Goal: Task Accomplishment & Management: Complete application form

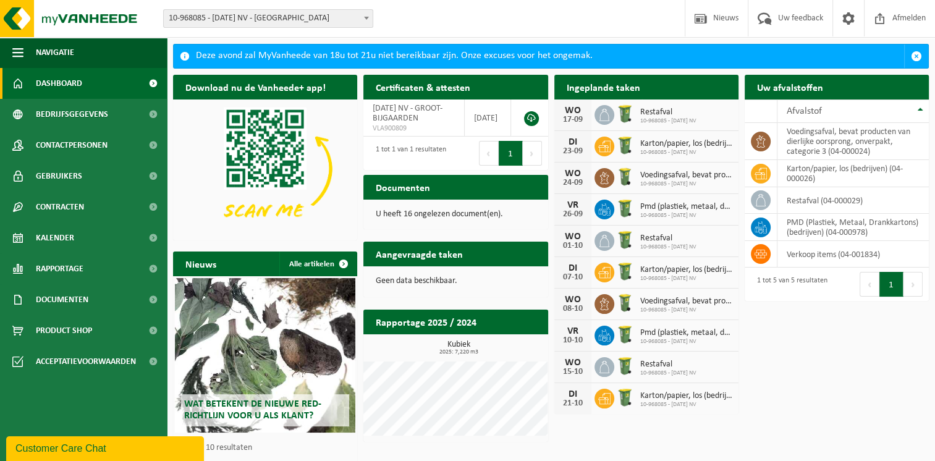
click at [590, 91] on h2 "Ingeplande taken" at bounding box center [603, 87] width 98 height 24
drag, startPoint x: 590, startPoint y: 91, endPoint x: 741, endPoint y: 119, distance: 153.3
click at [590, 91] on h2 "Ingeplande taken" at bounding box center [603, 87] width 98 height 24
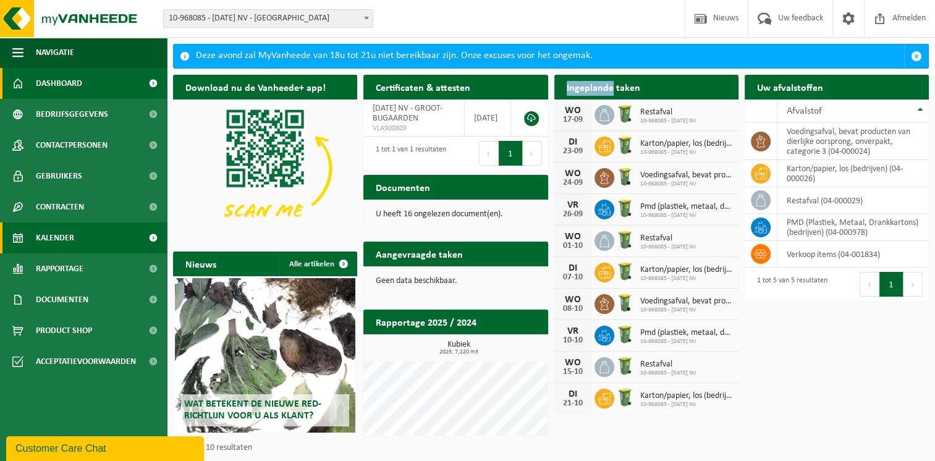
click at [64, 233] on span "Kalender" at bounding box center [55, 237] width 38 height 31
click at [156, 239] on span at bounding box center [153, 237] width 28 height 31
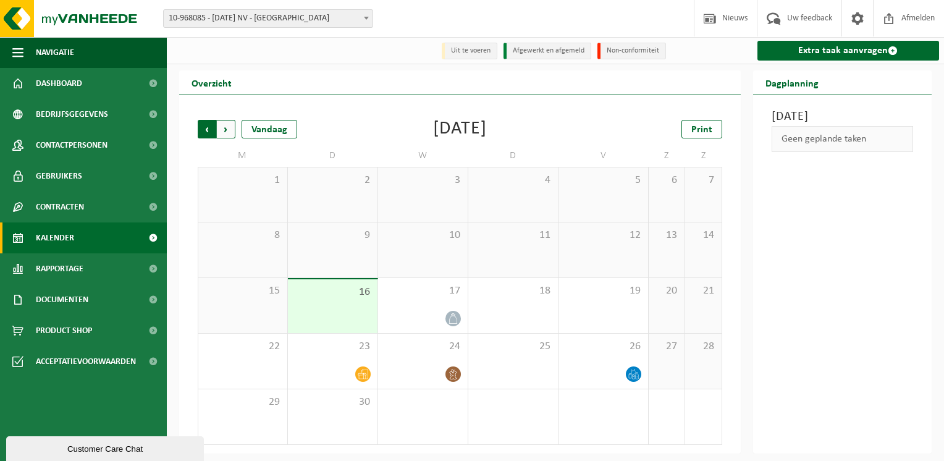
click at [224, 133] on span "Volgende" at bounding box center [226, 129] width 19 height 19
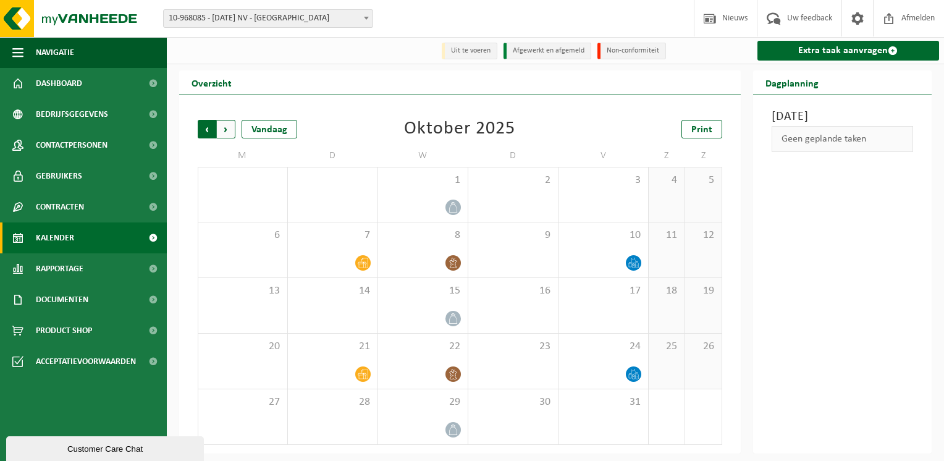
click at [222, 132] on span "Volgende" at bounding box center [226, 129] width 19 height 19
click at [226, 130] on span "Volgende" at bounding box center [226, 129] width 19 height 19
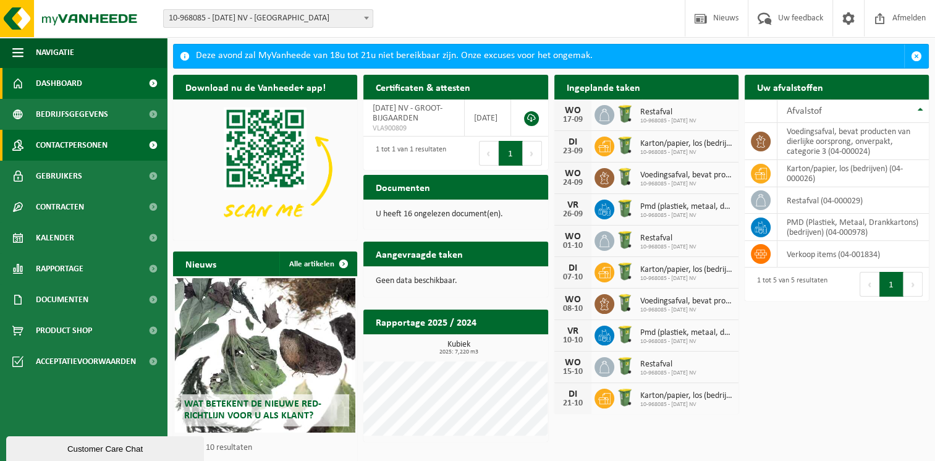
click at [104, 148] on span "Contactpersonen" at bounding box center [72, 145] width 72 height 31
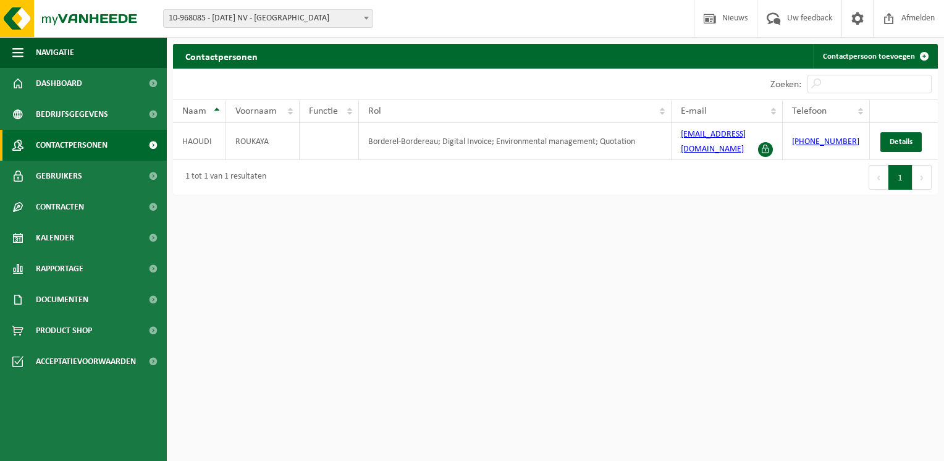
click at [101, 173] on link "Gebruikers" at bounding box center [83, 176] width 167 height 31
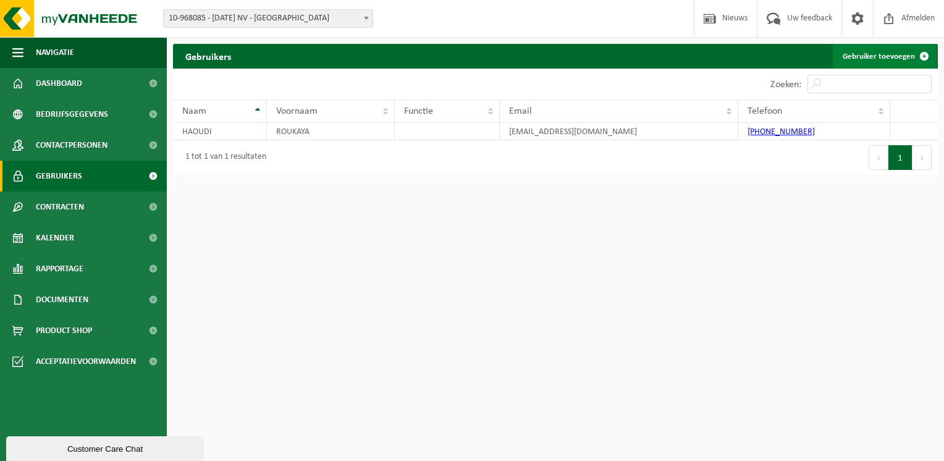
click at [890, 56] on link "Gebruiker toevoegen" at bounding box center [885, 56] width 104 height 25
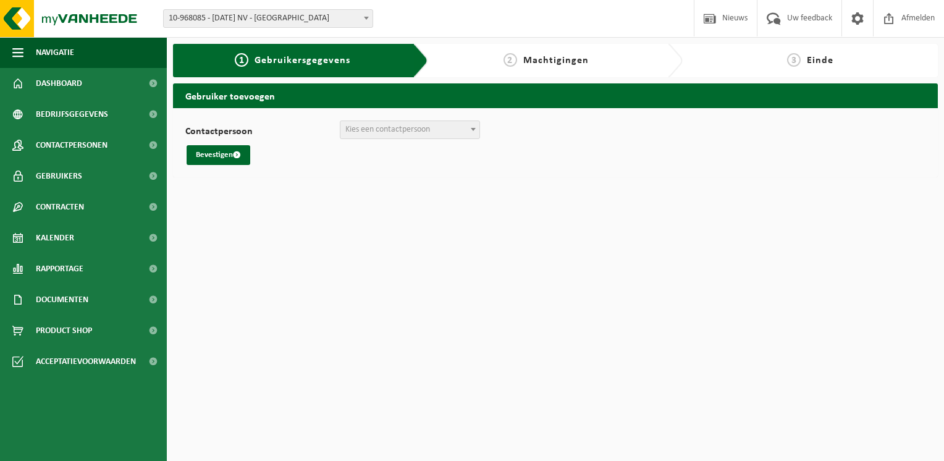
click at [890, 56] on div "3 Einde" at bounding box center [810, 60] width 243 height 15
click at [420, 119] on div "Contactpersoon + Nieuwe contactpersoon aanmaken Kies een contactpersoon Bevesti…" at bounding box center [555, 142] width 765 height 69
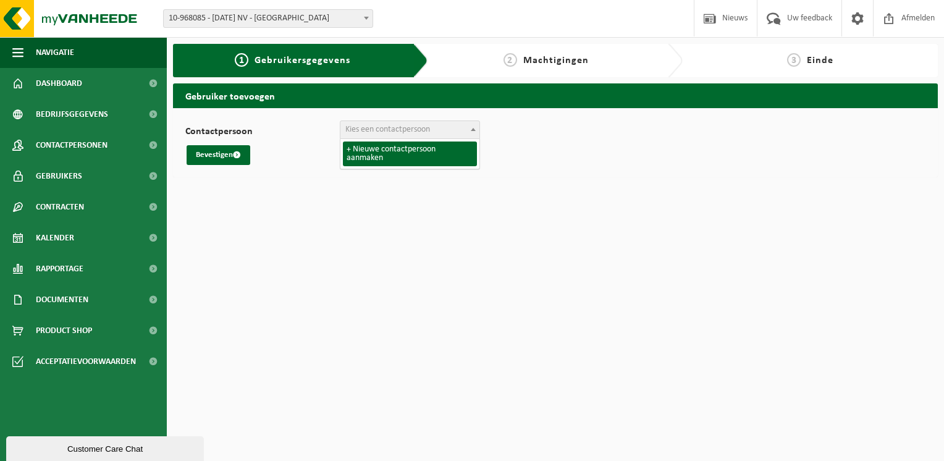
click at [422, 133] on span "Kies een contactpersoon" at bounding box center [387, 129] width 85 height 9
select select "0"
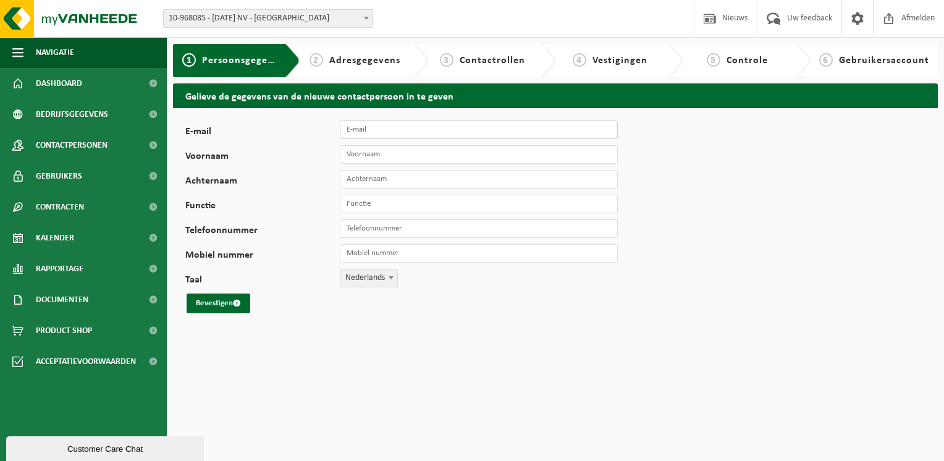
click at [400, 126] on input "E-mail" at bounding box center [479, 130] width 278 height 19
type input "[EMAIL_ADDRESS][DOMAIN_NAME]"
type input "[PERSON_NAME]"
type input "[PHONE_NUMBER]"
drag, startPoint x: 363, startPoint y: 181, endPoint x: 260, endPoint y: 185, distance: 102.7
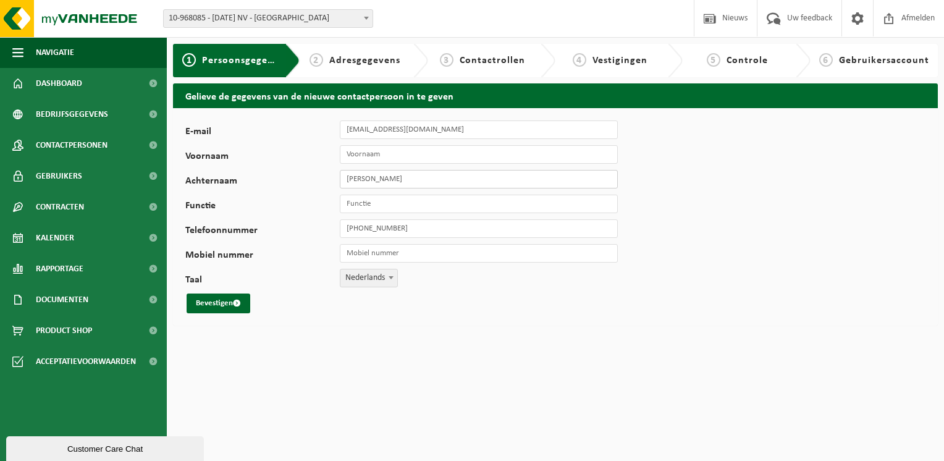
click at [260, 185] on div "Achternaam Sofie Smits" at bounding box center [407, 179] width 445 height 19
type input "Smits"
click at [367, 150] on input "Voornaam" at bounding box center [479, 154] width 278 height 19
type input "Sofie"
click at [208, 300] on button "Bevestigen" at bounding box center [219, 304] width 64 height 20
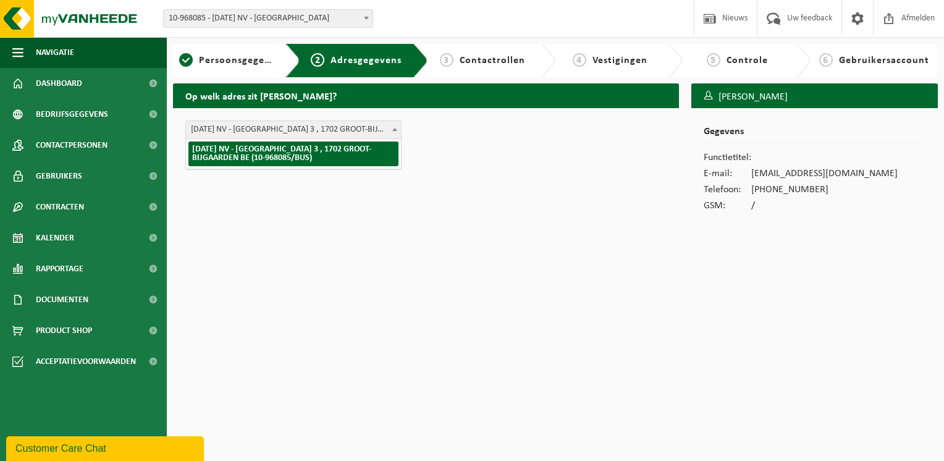
click at [391, 129] on span at bounding box center [395, 129] width 12 height 16
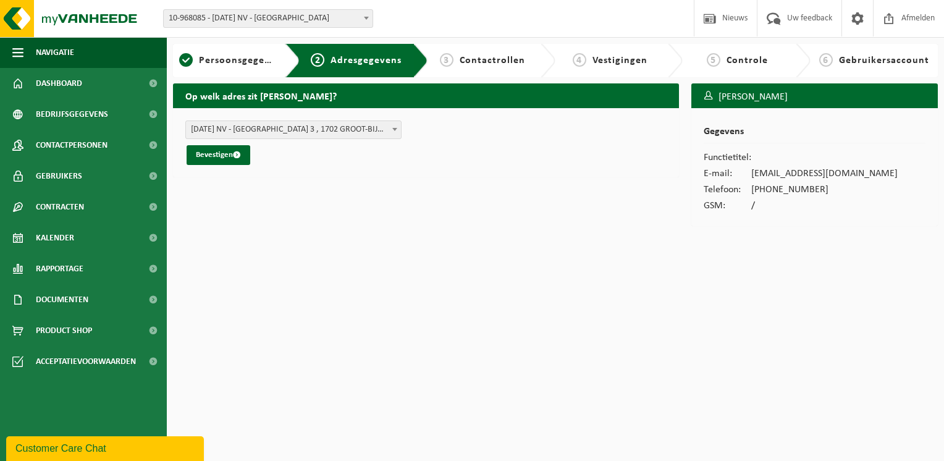
click at [391, 129] on span at bounding box center [395, 129] width 12 height 16
click at [223, 161] on button "Bevestigen" at bounding box center [219, 155] width 64 height 20
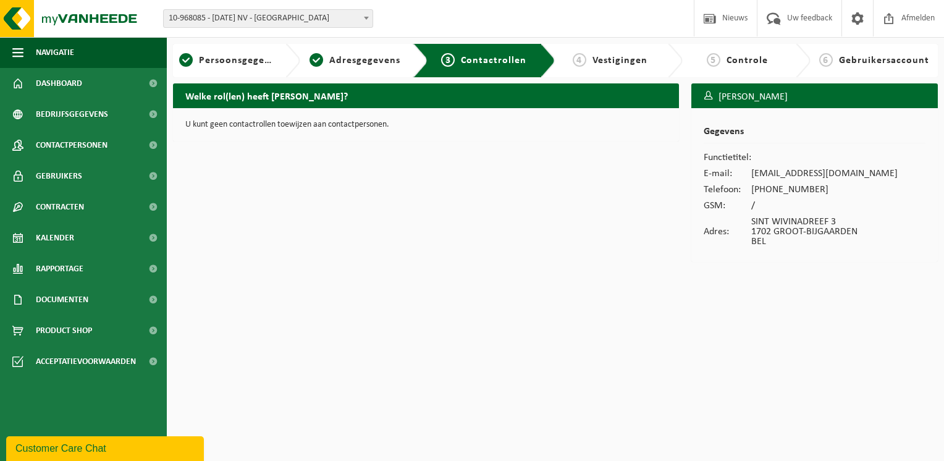
click at [358, 121] on p "U kunt geen contactrollen toewijzen aan contactpersonen." at bounding box center [425, 125] width 481 height 9
click at [292, 109] on div "U kunt geen contactrollen toewijzen aan contactpersonen." at bounding box center [426, 124] width 506 height 33
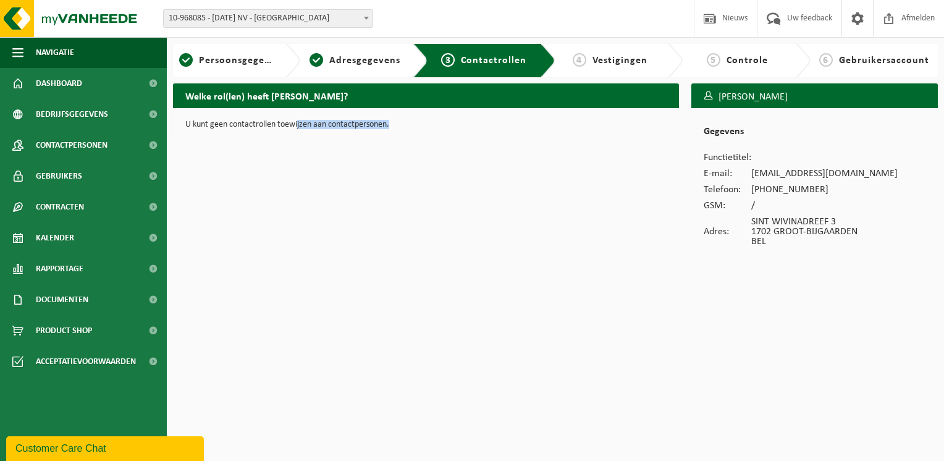
drag, startPoint x: 297, startPoint y: 117, endPoint x: 593, endPoint y: 146, distance: 298.1
click at [593, 146] on div "Welke rol(len) heeft Sofie Smits? U kunt geen contactrollen toewijzen aan conta…" at bounding box center [426, 175] width 519 height 185
click at [621, 64] on span "Vestigingen" at bounding box center [620, 61] width 55 height 10
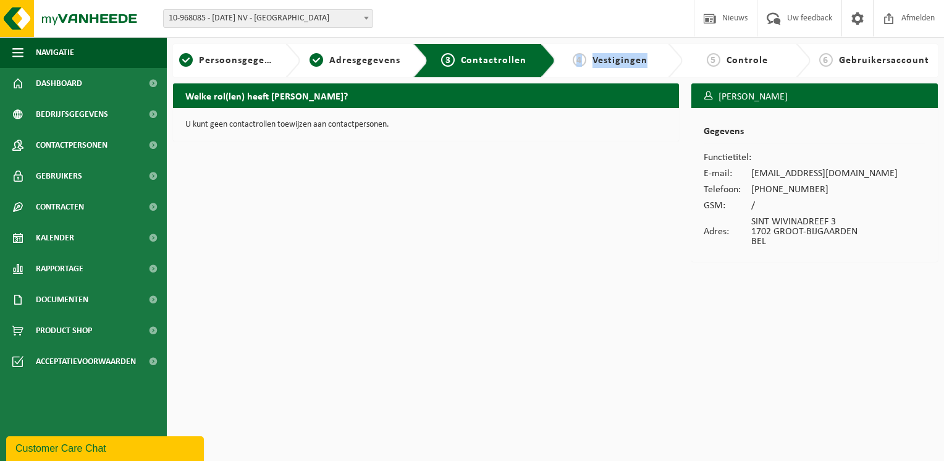
click at [621, 64] on span "Vestigingen" at bounding box center [620, 61] width 55 height 10
click at [451, 303] on html "Vestiging: 10-968085 - 17 DECEMBER NV - GROOT-BIJGAARDEN 10-968085 - 17 DECEMBE…" at bounding box center [472, 230] width 944 height 461
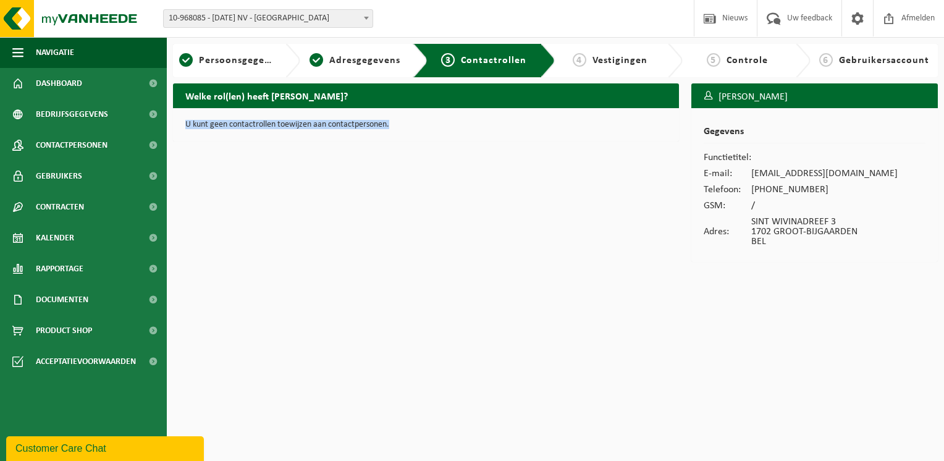
click at [451, 303] on html "Vestiging: 10-968085 - 17 DECEMBER NV - GROOT-BIJGAARDEN 10-968085 - 17 DECEMBE…" at bounding box center [472, 230] width 944 height 461
click at [146, 145] on span at bounding box center [153, 145] width 28 height 31
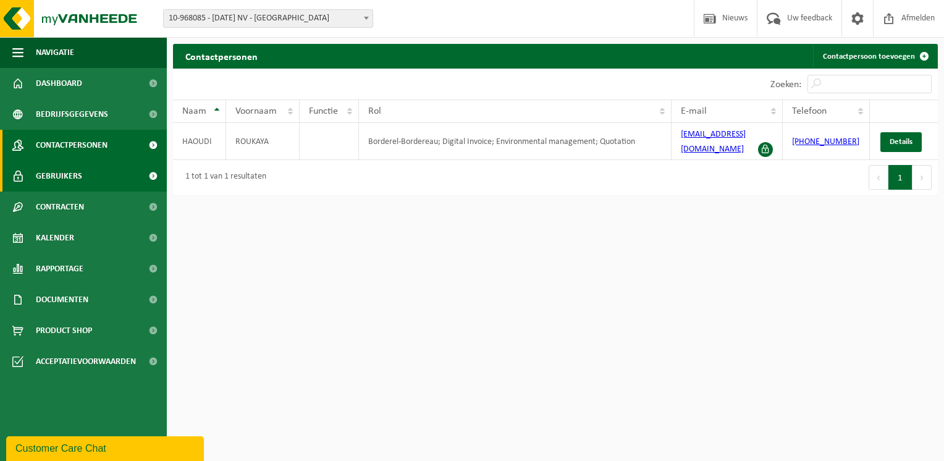
click at [131, 176] on link "Gebruikers" at bounding box center [83, 176] width 167 height 31
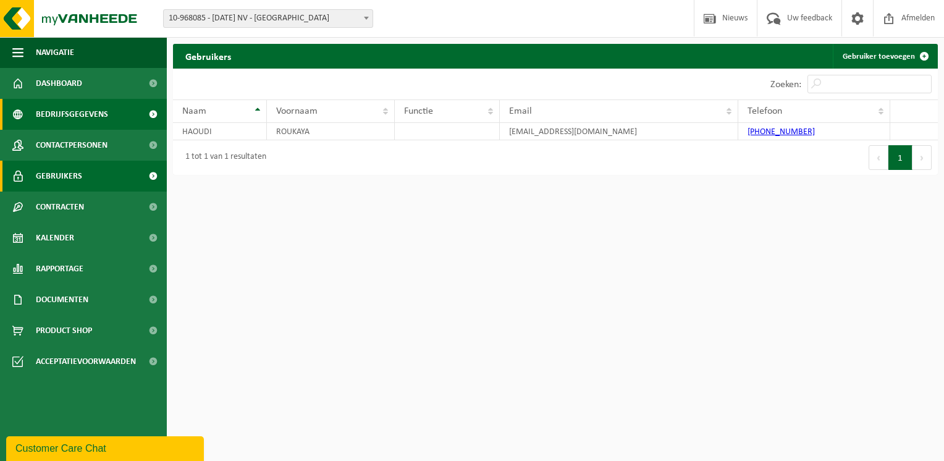
click at [121, 127] on link "Bedrijfsgegevens" at bounding box center [83, 114] width 167 height 31
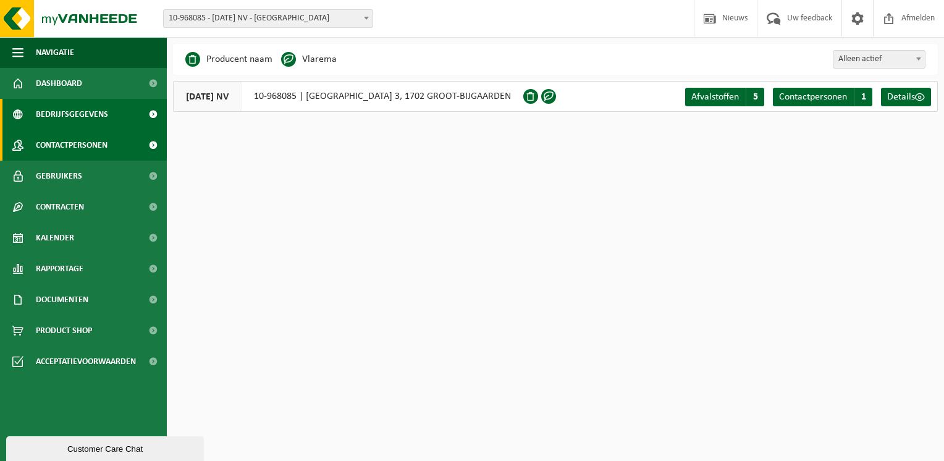
click at [115, 146] on link "Contactpersonen" at bounding box center [83, 145] width 167 height 31
